Goal: Transaction & Acquisition: Download file/media

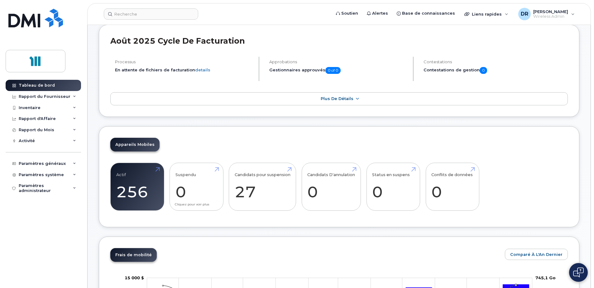
scroll to position [31, 0]
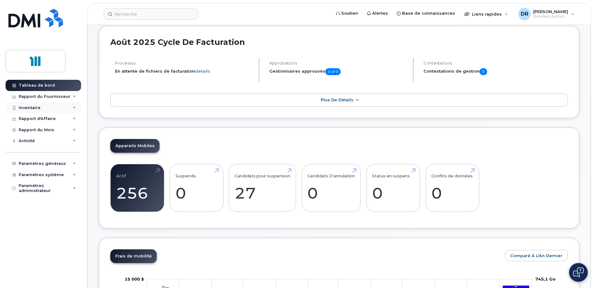
click at [73, 108] on icon at bounding box center [74, 107] width 3 height 3
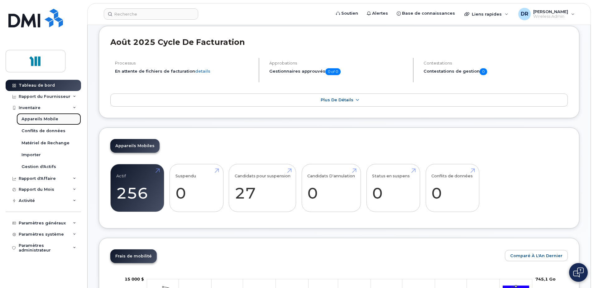
click at [37, 118] on div "Appareils Mobile" at bounding box center [39, 119] width 37 height 6
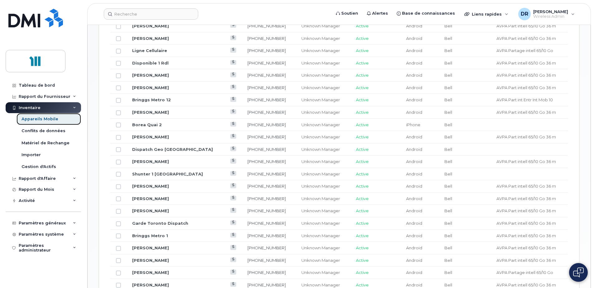
scroll to position [374, 0]
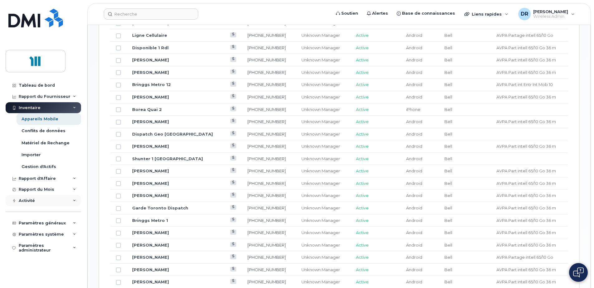
click at [72, 199] on div "Activité" at bounding box center [43, 200] width 75 height 11
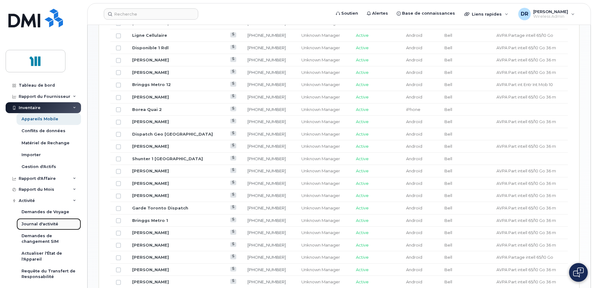
click at [44, 224] on div "Journal d'activité" at bounding box center [39, 224] width 37 height 6
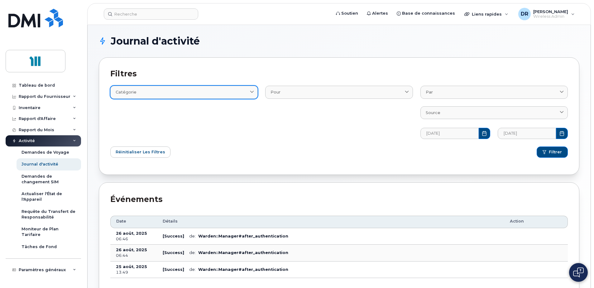
click at [245, 90] on div "Catégorie" at bounding box center [184, 92] width 137 height 6
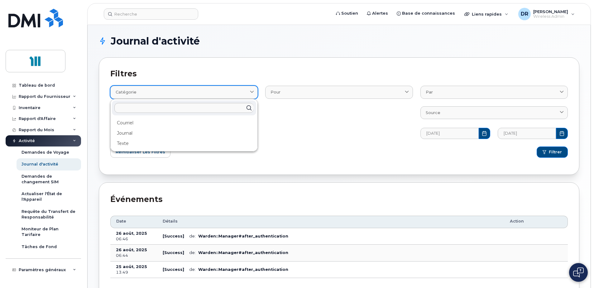
click at [245, 90] on div "Catégorie" at bounding box center [184, 92] width 137 height 6
click at [255, 66] on div "Filtres Catégorie Courriel Journal Texte Pour User Par Dompierre, René Rémy, Se…" at bounding box center [339, 115] width 480 height 117
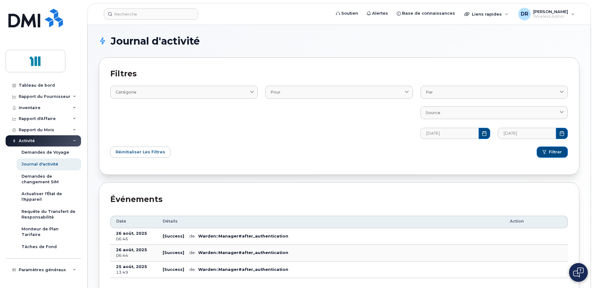
click at [73, 141] on icon at bounding box center [74, 140] width 3 height 3
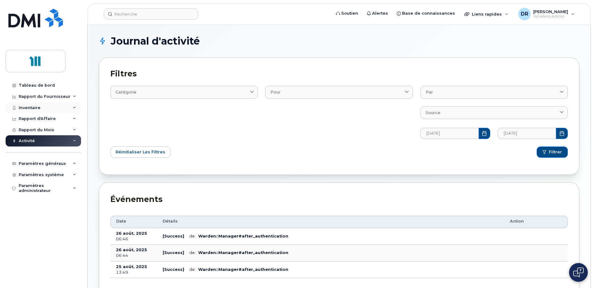
click at [75, 103] on div "Inventaire" at bounding box center [43, 107] width 75 height 11
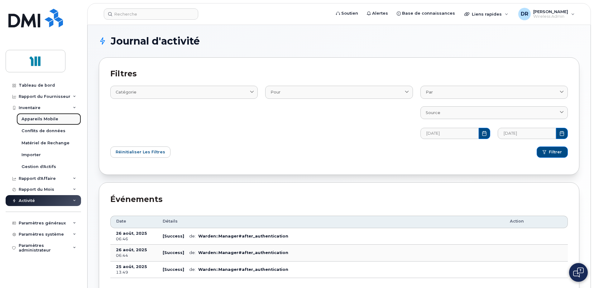
click at [45, 117] on div "Appareils Mobile" at bounding box center [39, 119] width 37 height 6
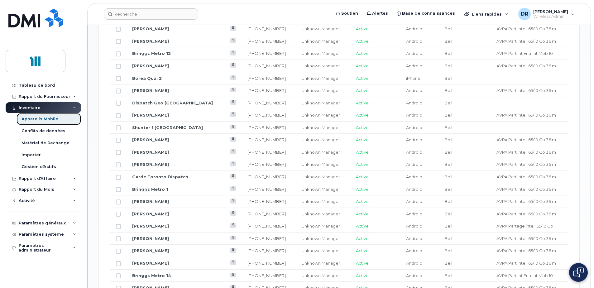
scroll to position [218, 0]
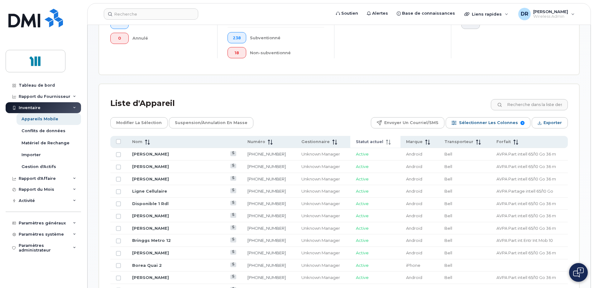
click at [386, 140] on icon at bounding box center [388, 142] width 5 height 5
click at [356, 142] on span "Statut actuel" at bounding box center [369, 142] width 27 height 6
click at [362, 144] on div "Statut actuel" at bounding box center [375, 142] width 39 height 6
click at [386, 144] on icon at bounding box center [388, 142] width 5 height 5
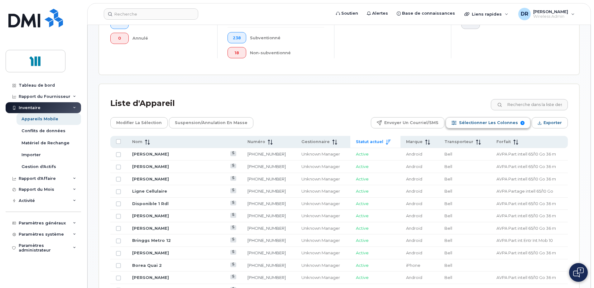
click at [477, 125] on span "Sélectionner les colonnes" at bounding box center [488, 122] width 59 height 9
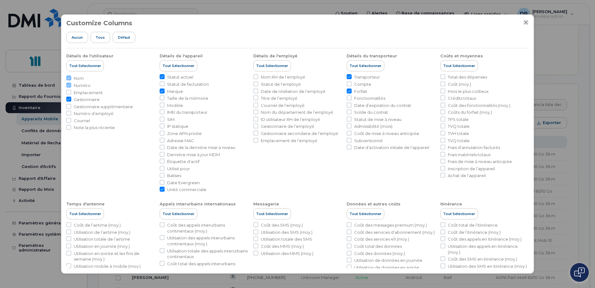
click at [524, 24] on icon "Fermer" at bounding box center [526, 22] width 5 height 5
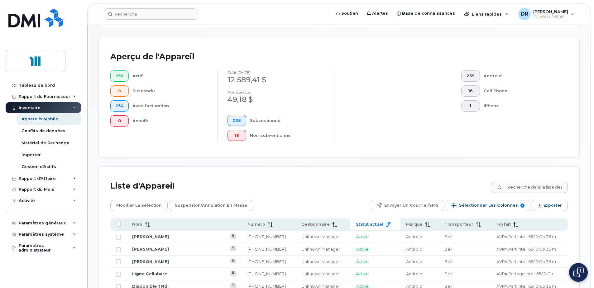
scroll to position [125, 0]
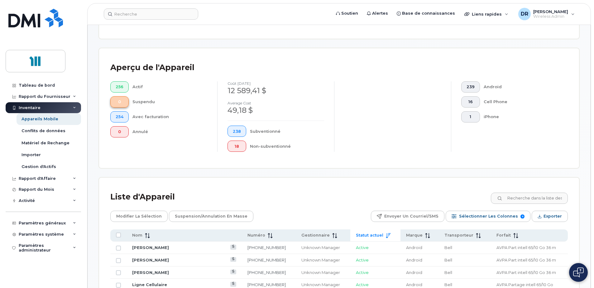
click at [122, 100] on span "0" at bounding box center [120, 101] width 8 height 5
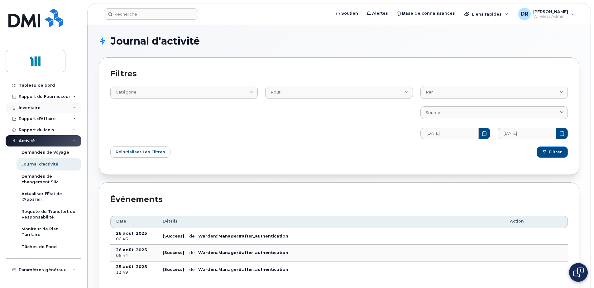
click at [74, 107] on icon at bounding box center [74, 107] width 3 height 3
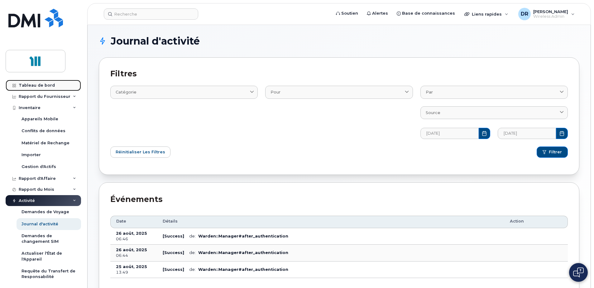
click at [33, 82] on link "Tableau de bord" at bounding box center [43, 85] width 75 height 11
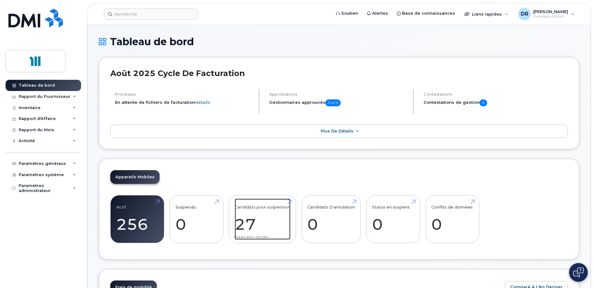
click at [254, 222] on link "Candidats pour suspension 27" at bounding box center [262, 218] width 56 height 41
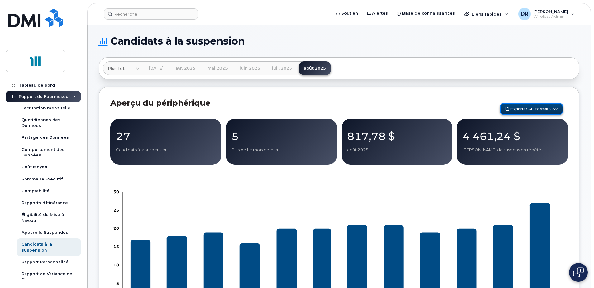
click at [532, 110] on button "Exporter au format CSV" at bounding box center [531, 109] width 63 height 12
click at [574, 13] on div "DR Dompierre, René Wireless Admin" at bounding box center [546, 14] width 65 height 12
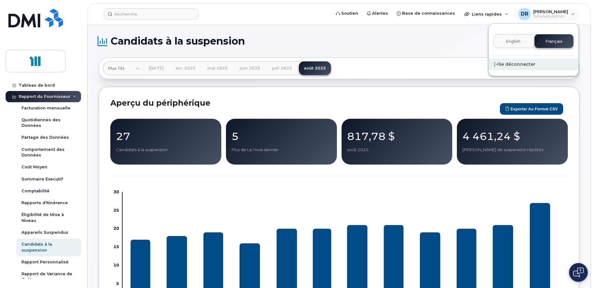
click at [510, 65] on div "Se déconnecter" at bounding box center [533, 65] width 90 height 12
